Goal: Book appointment/travel/reservation

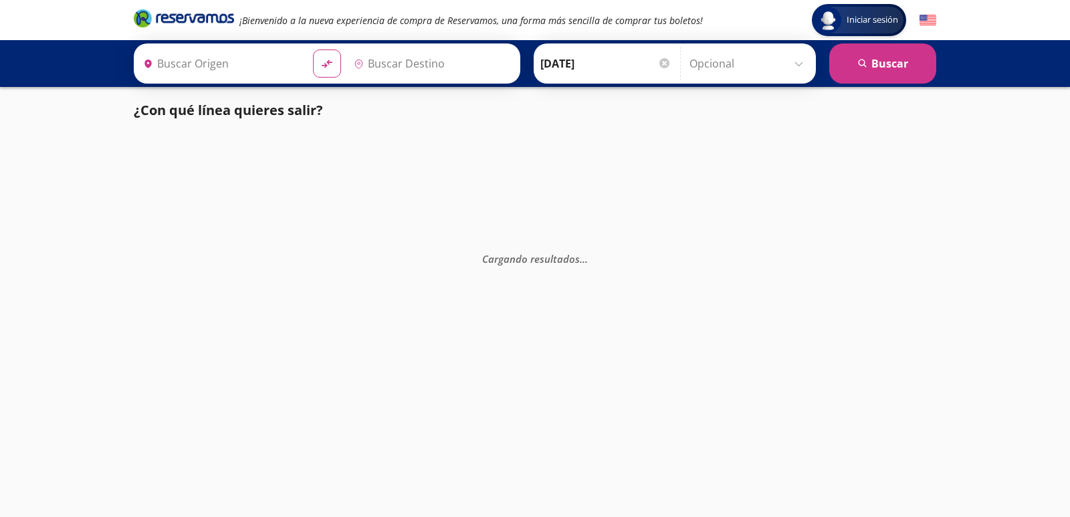
type input "[GEOGRAPHIC_DATA], [GEOGRAPHIC_DATA]"
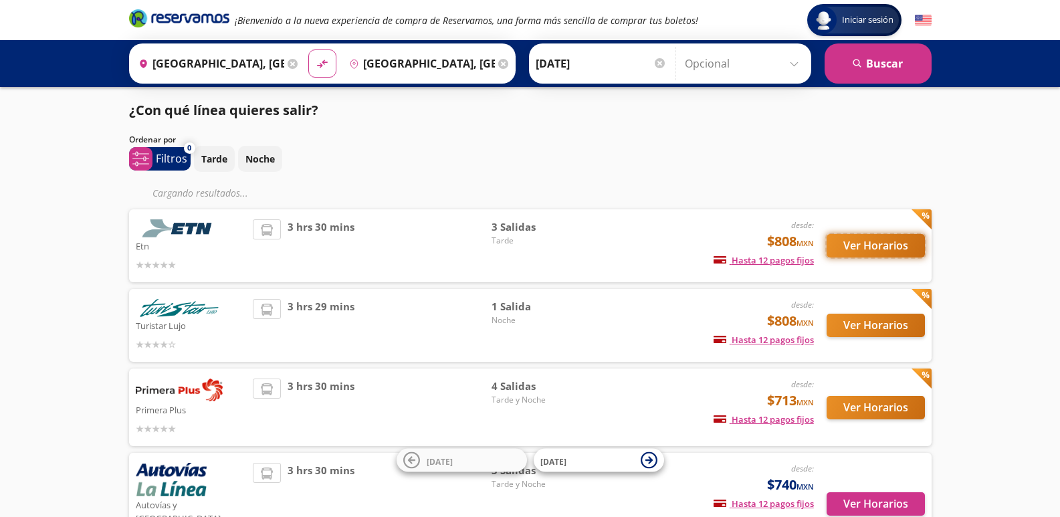
click at [876, 248] on button "Ver Horarios" at bounding box center [875, 245] width 98 height 23
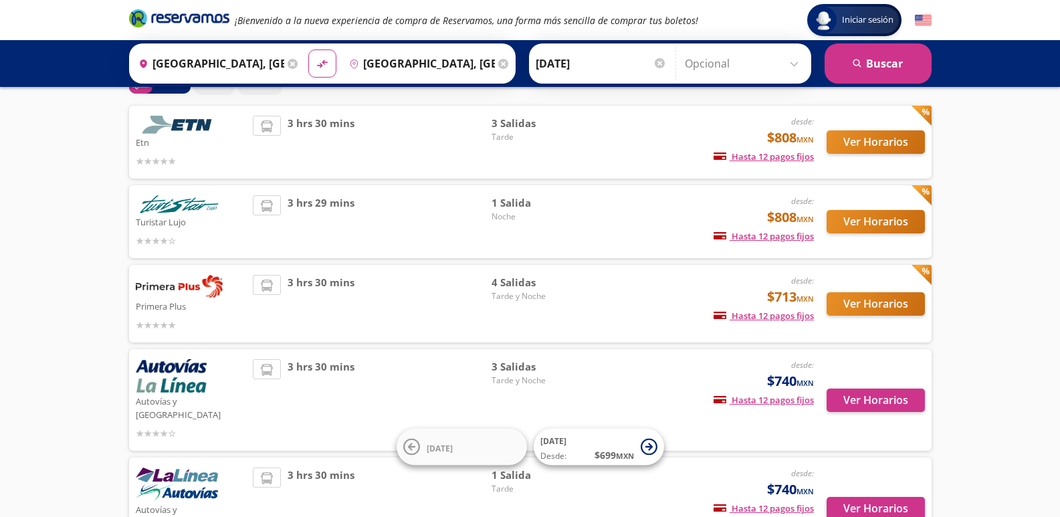
scroll to position [134, 0]
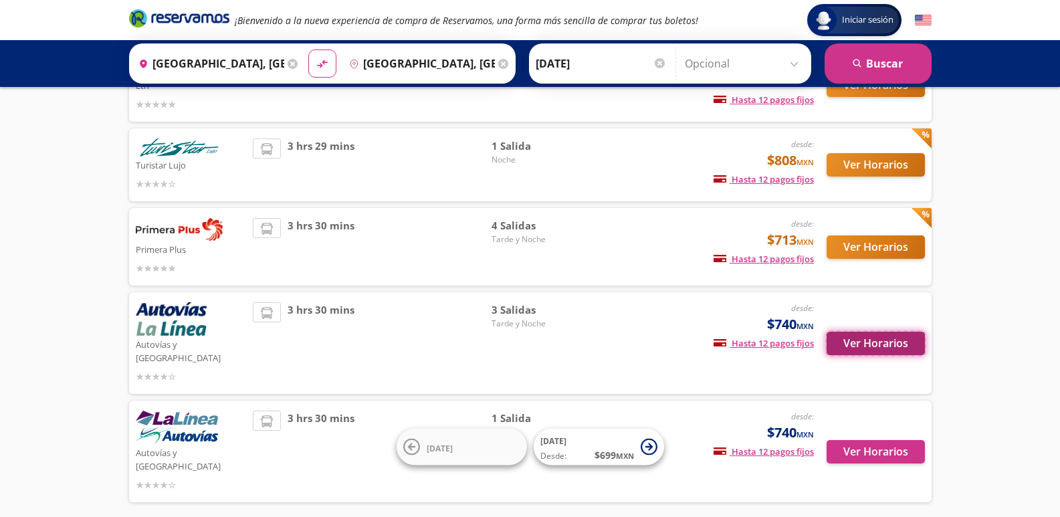
click at [866, 336] on button "Ver Horarios" at bounding box center [875, 343] width 98 height 23
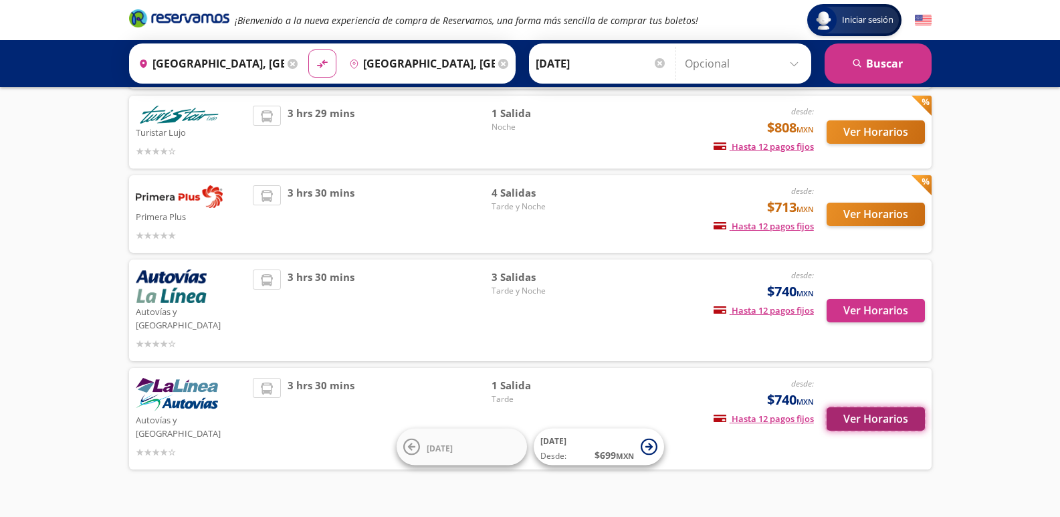
click at [853, 407] on button "Ver Horarios" at bounding box center [875, 418] width 98 height 23
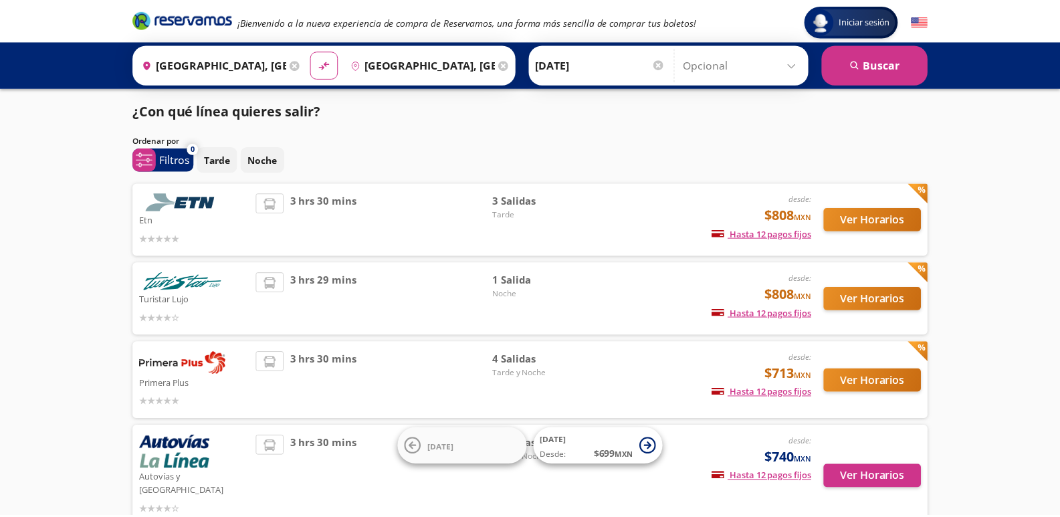
scroll to position [166, 0]
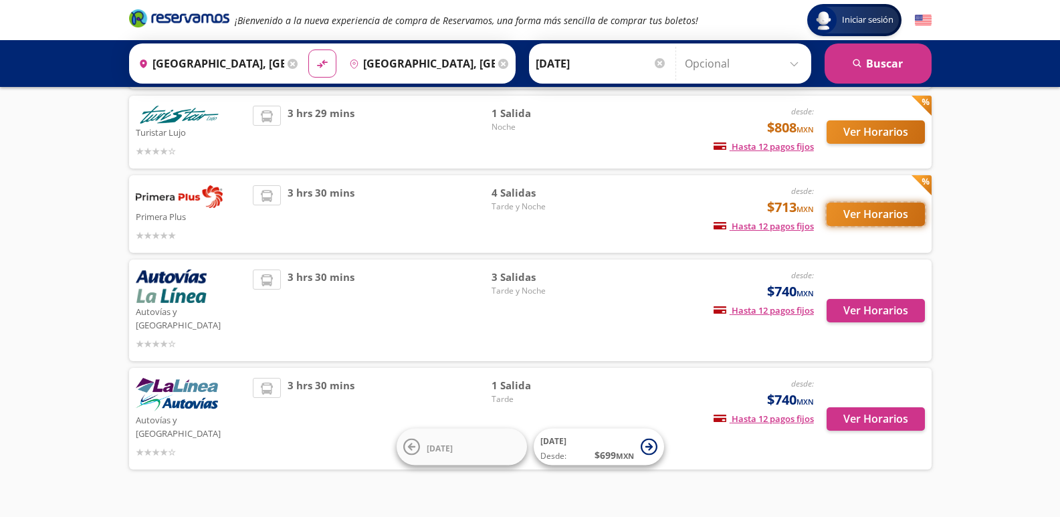
click at [854, 217] on button "Ver Horarios" at bounding box center [875, 214] width 98 height 23
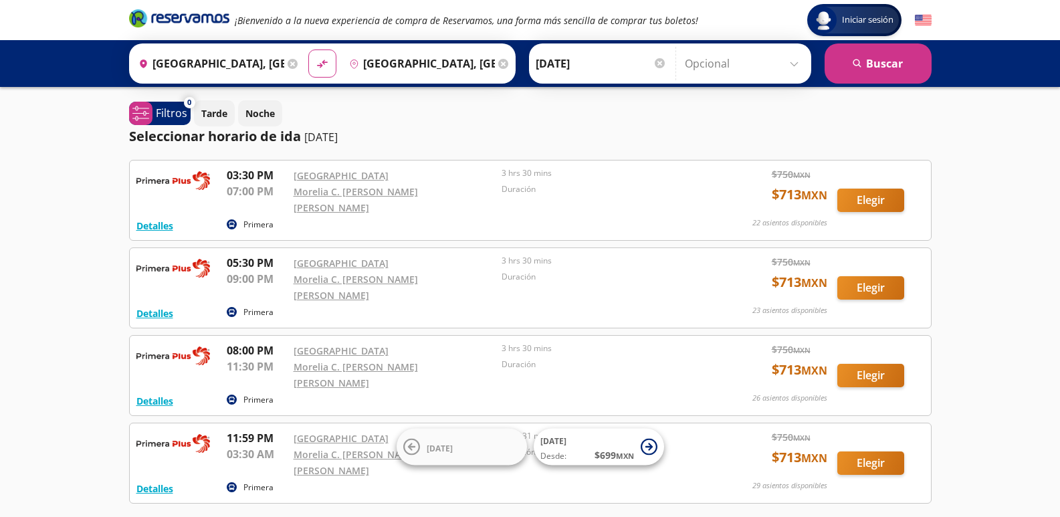
click at [657, 63] on div at bounding box center [660, 63] width 10 height 10
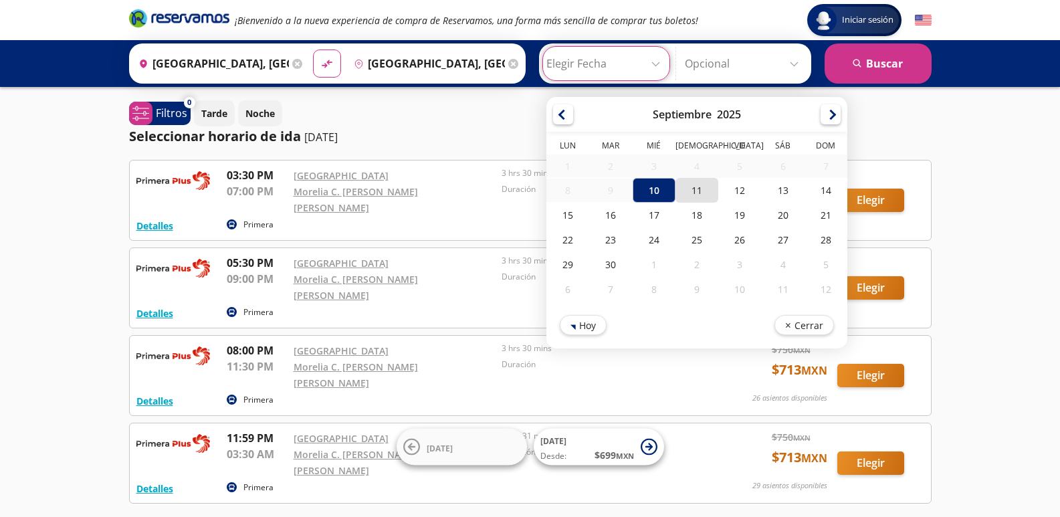
click at [690, 195] on div "11" at bounding box center [696, 190] width 43 height 25
type input "[DATE]"
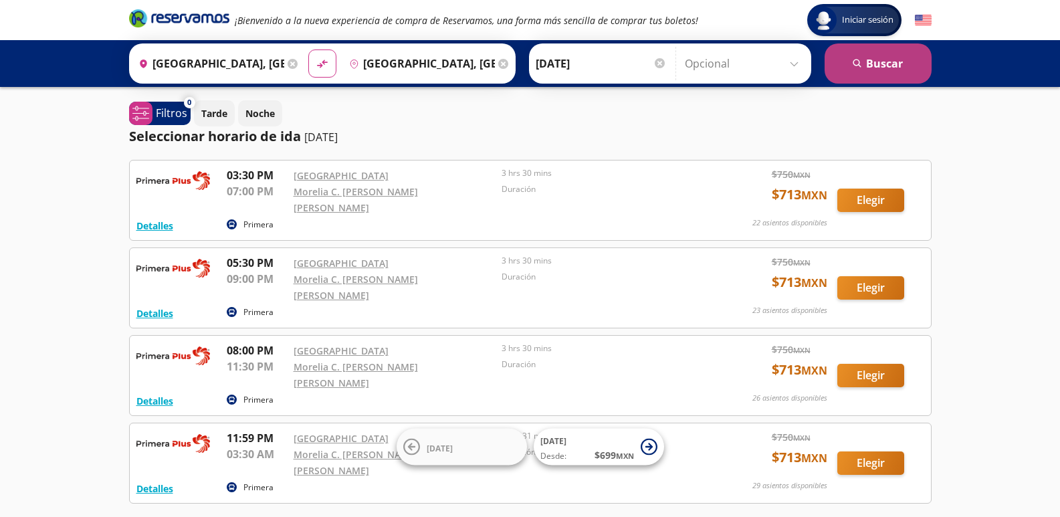
click at [843, 62] on button "search [GEOGRAPHIC_DATA]" at bounding box center [877, 63] width 107 height 40
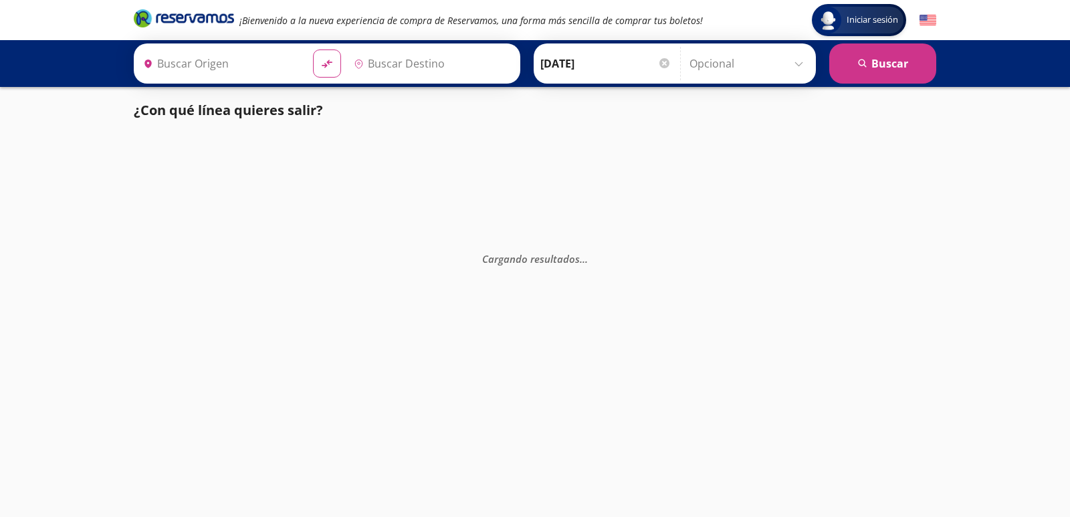
type input "[GEOGRAPHIC_DATA], [GEOGRAPHIC_DATA]"
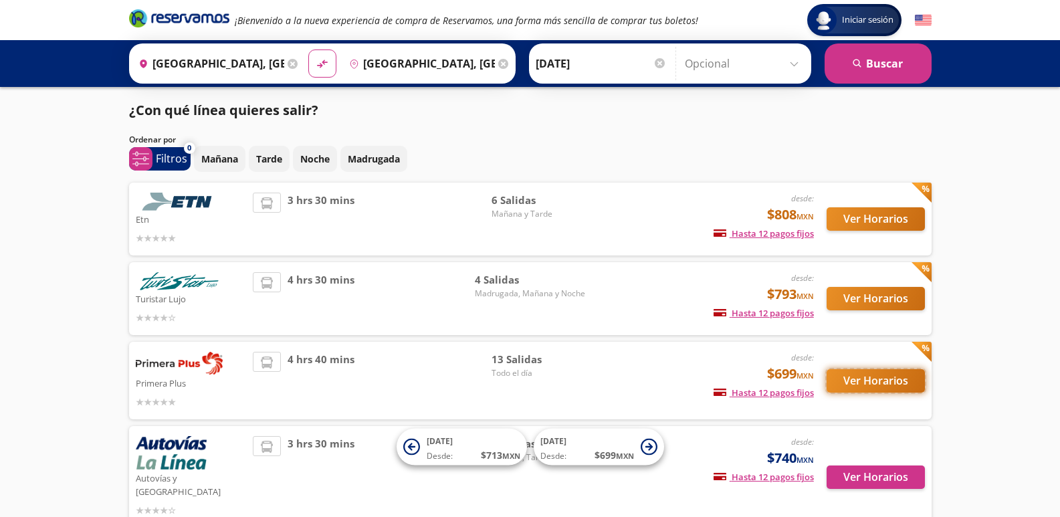
click at [887, 378] on button "Ver Horarios" at bounding box center [875, 380] width 98 height 23
